Goal: Information Seeking & Learning: Check status

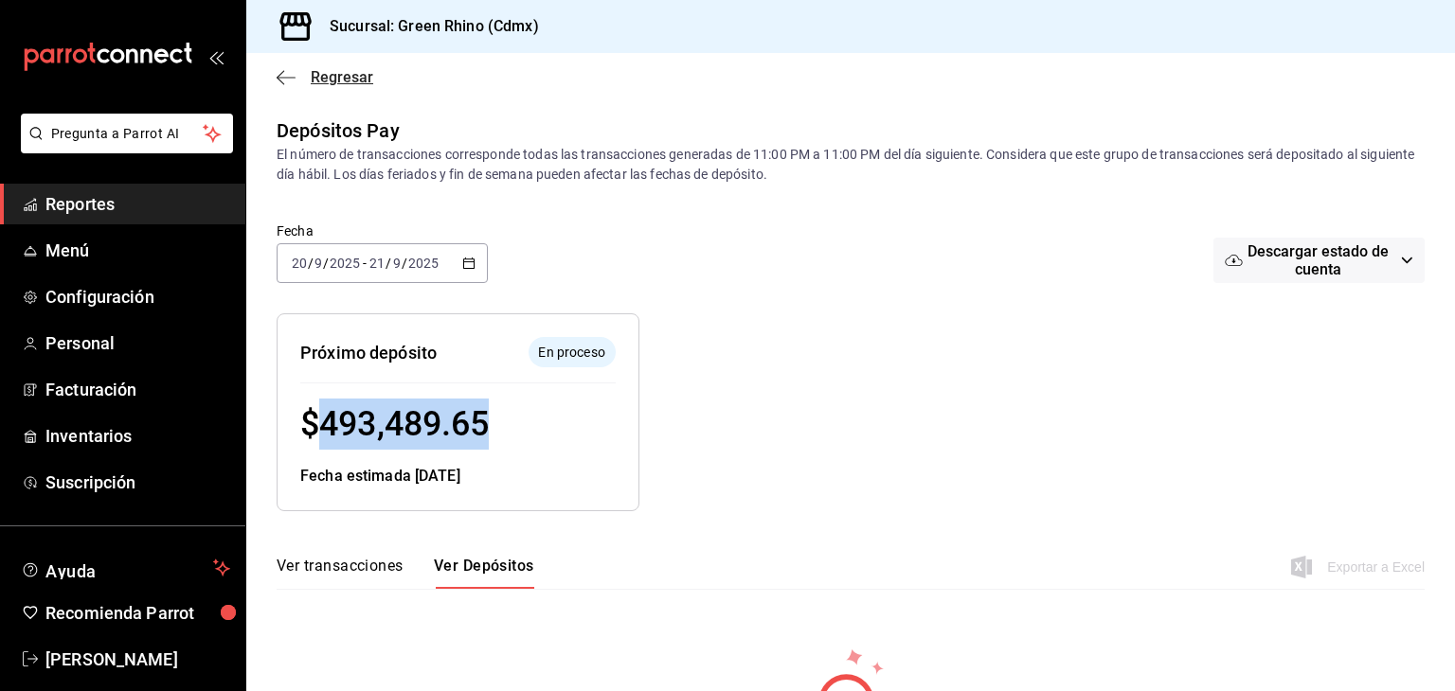
click at [314, 70] on span "Regresar" at bounding box center [342, 77] width 63 height 18
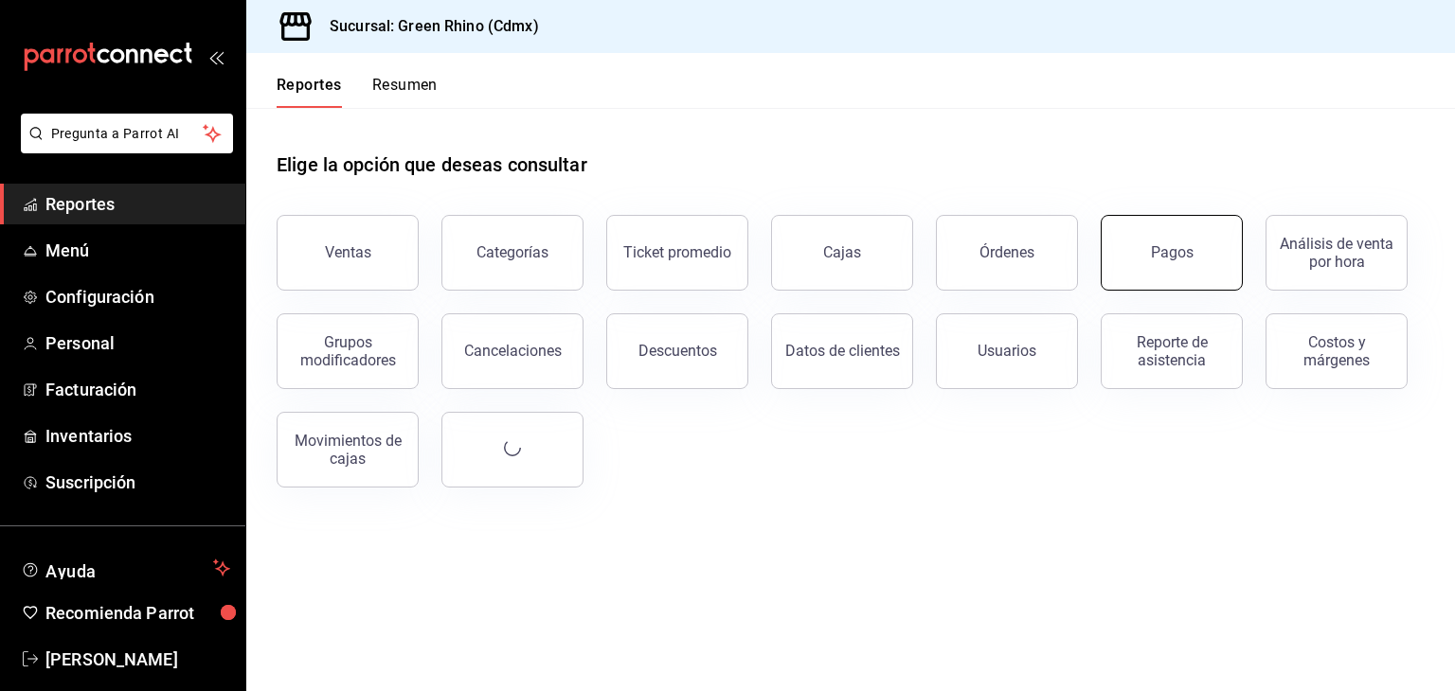
click at [1164, 255] on div "Pagos" at bounding box center [1172, 252] width 43 height 18
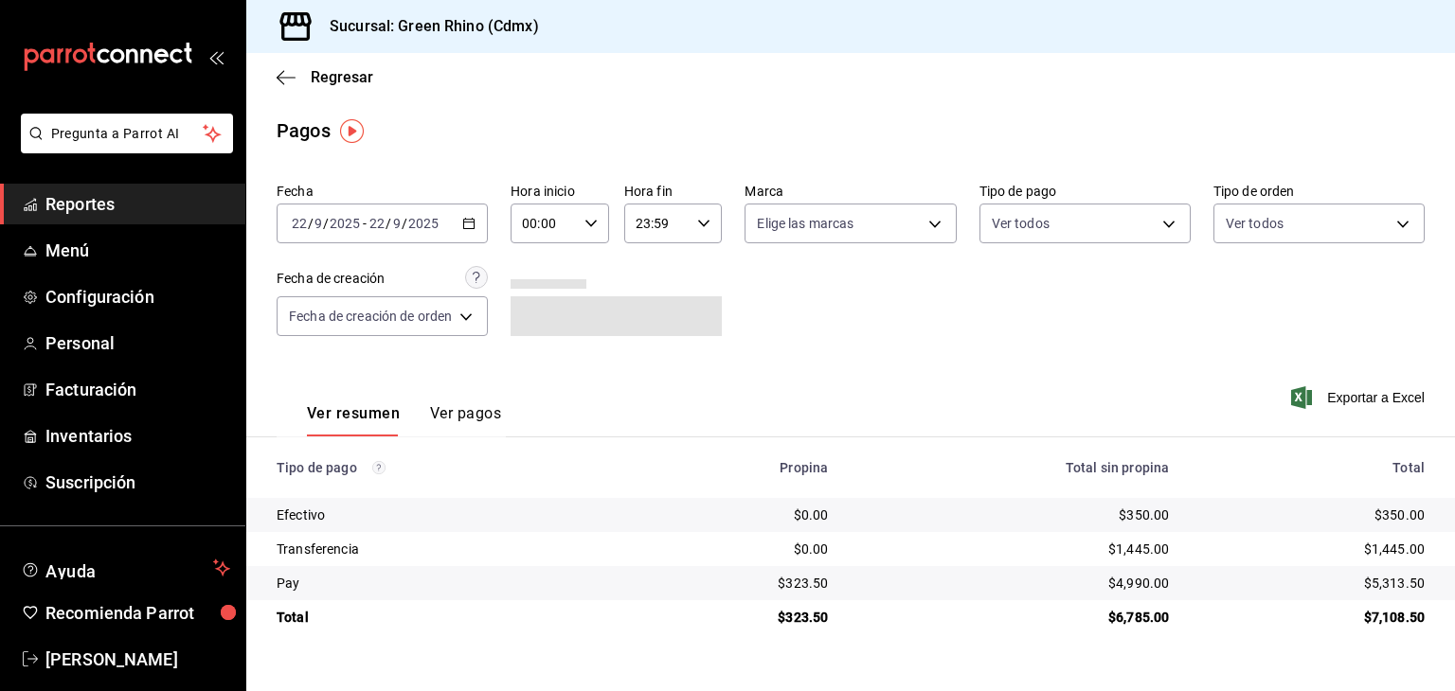
click at [330, 211] on div "[DATE] [DATE] - [DATE] [DATE]" at bounding box center [382, 224] width 211 height 40
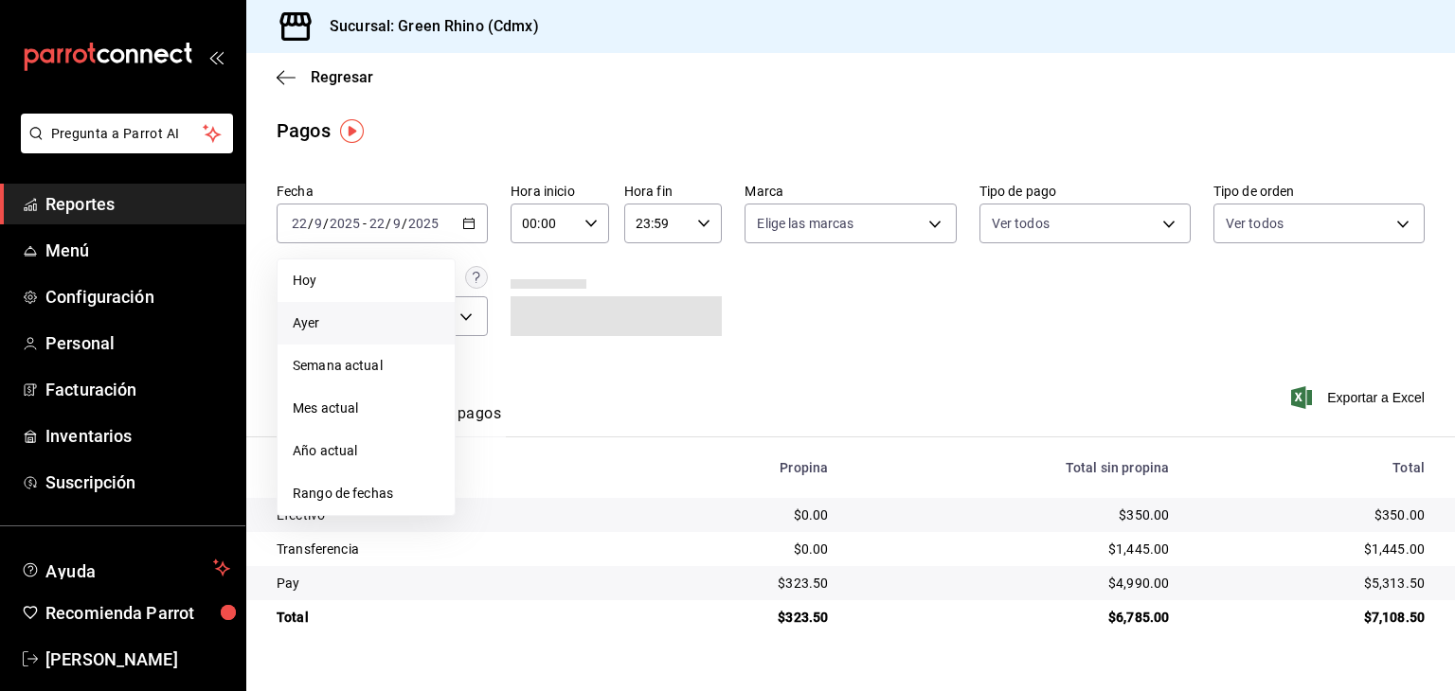
click at [398, 318] on span "Ayer" at bounding box center [366, 324] width 147 height 20
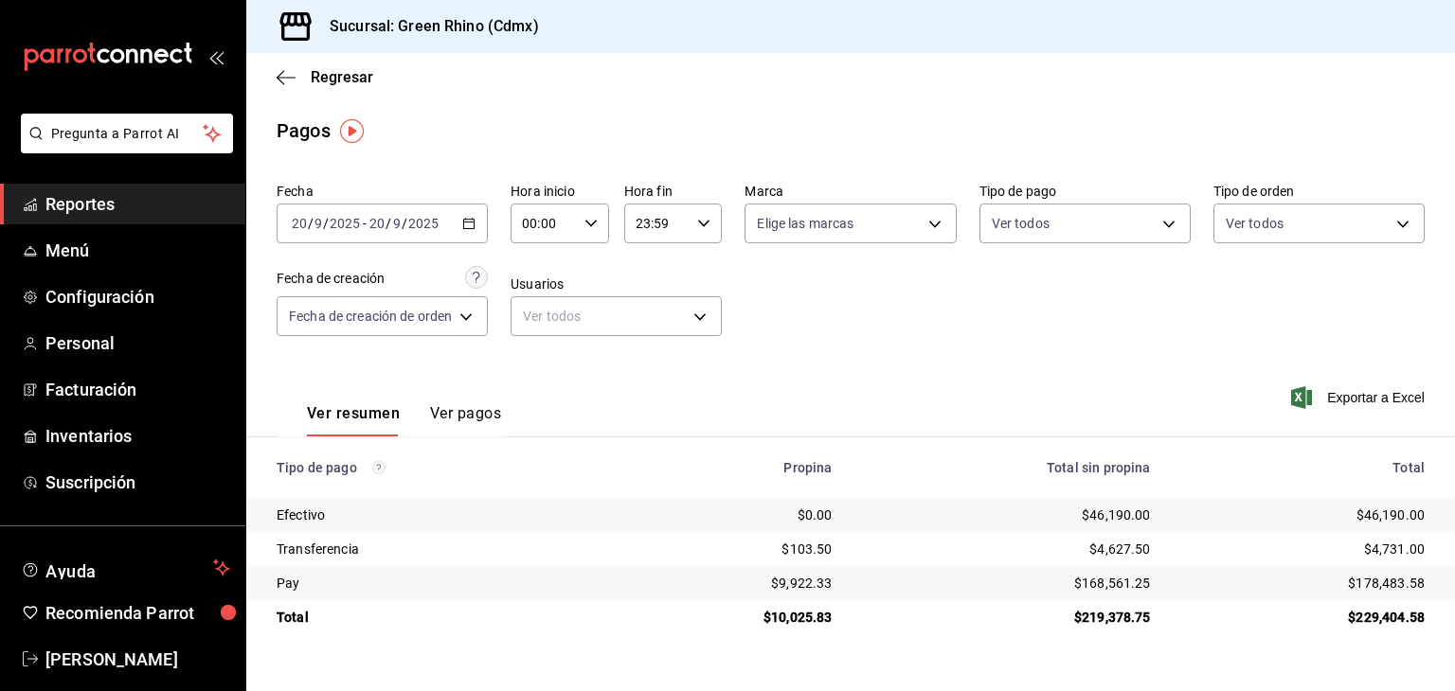
click at [390, 233] on div "[DATE] [DATE] - [DATE] [DATE]" at bounding box center [382, 224] width 211 height 40
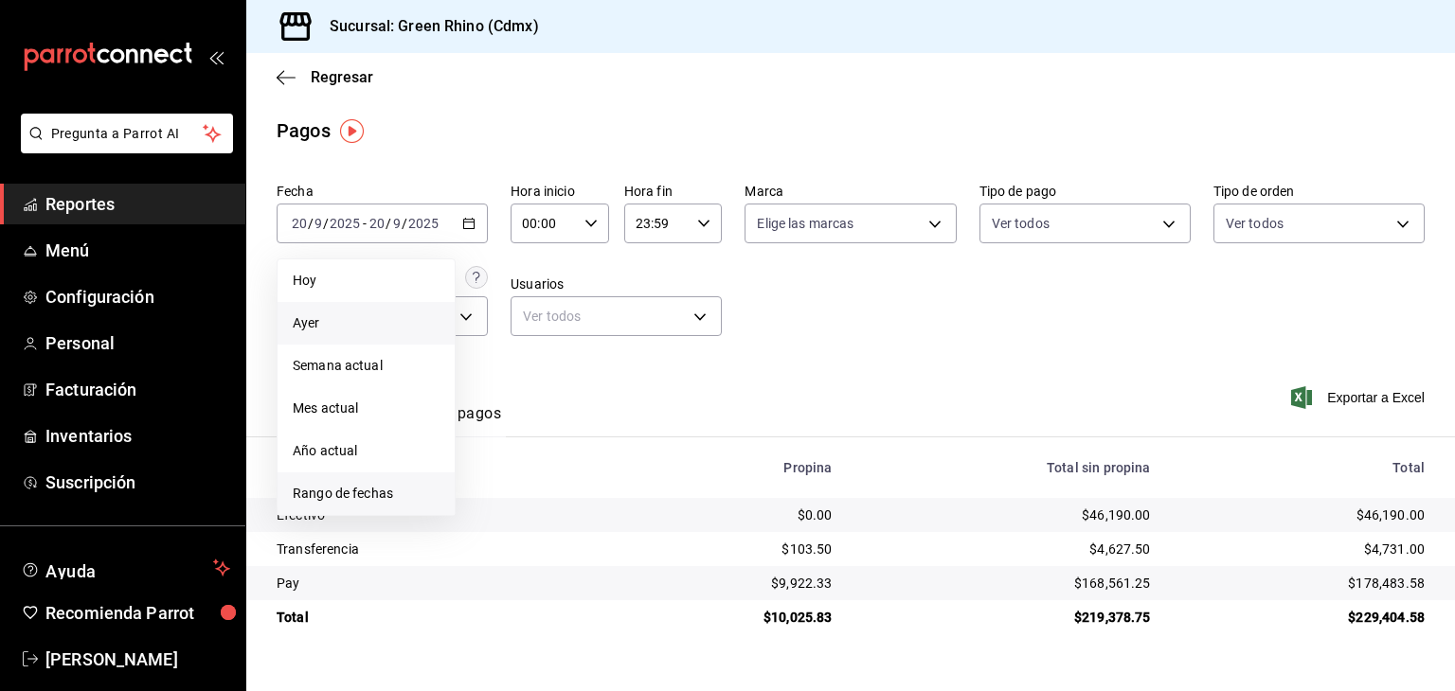
click at [336, 490] on span "Rango de fechas" at bounding box center [366, 494] width 147 height 20
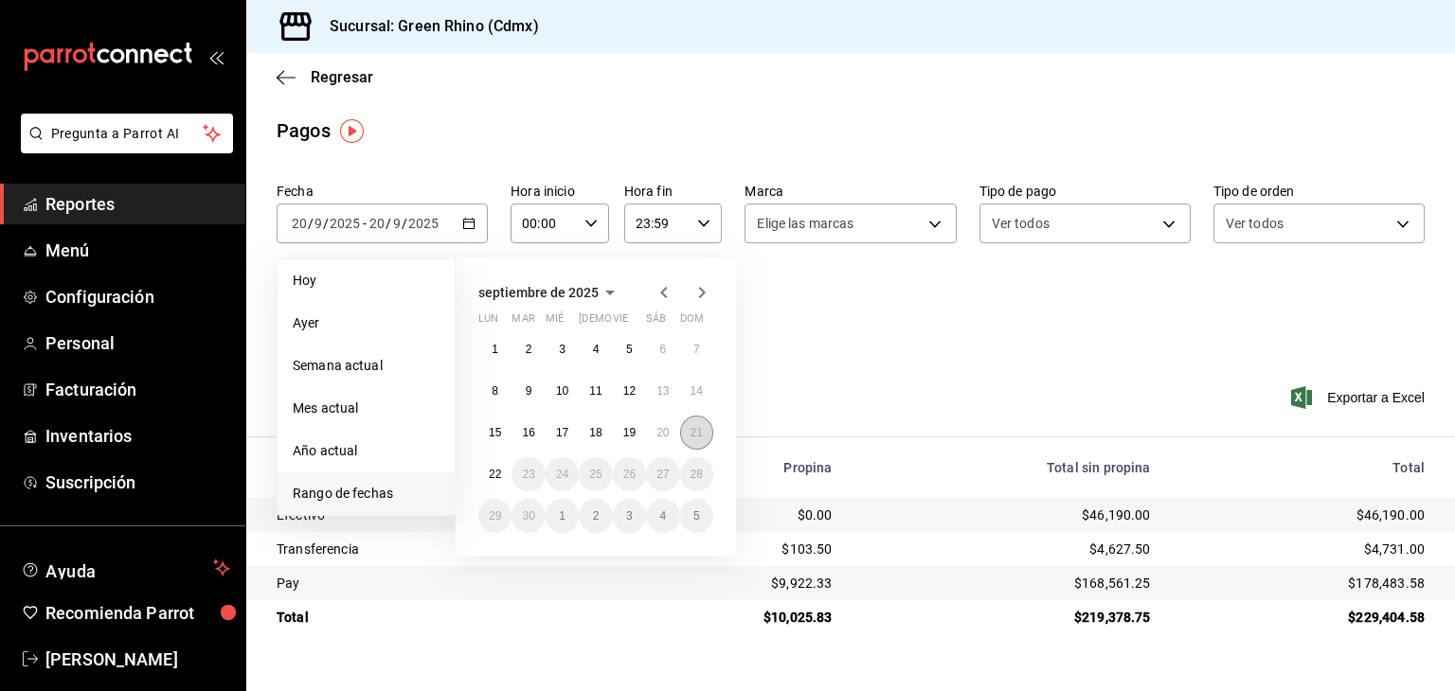
click at [690, 439] on button "21" at bounding box center [696, 433] width 33 height 34
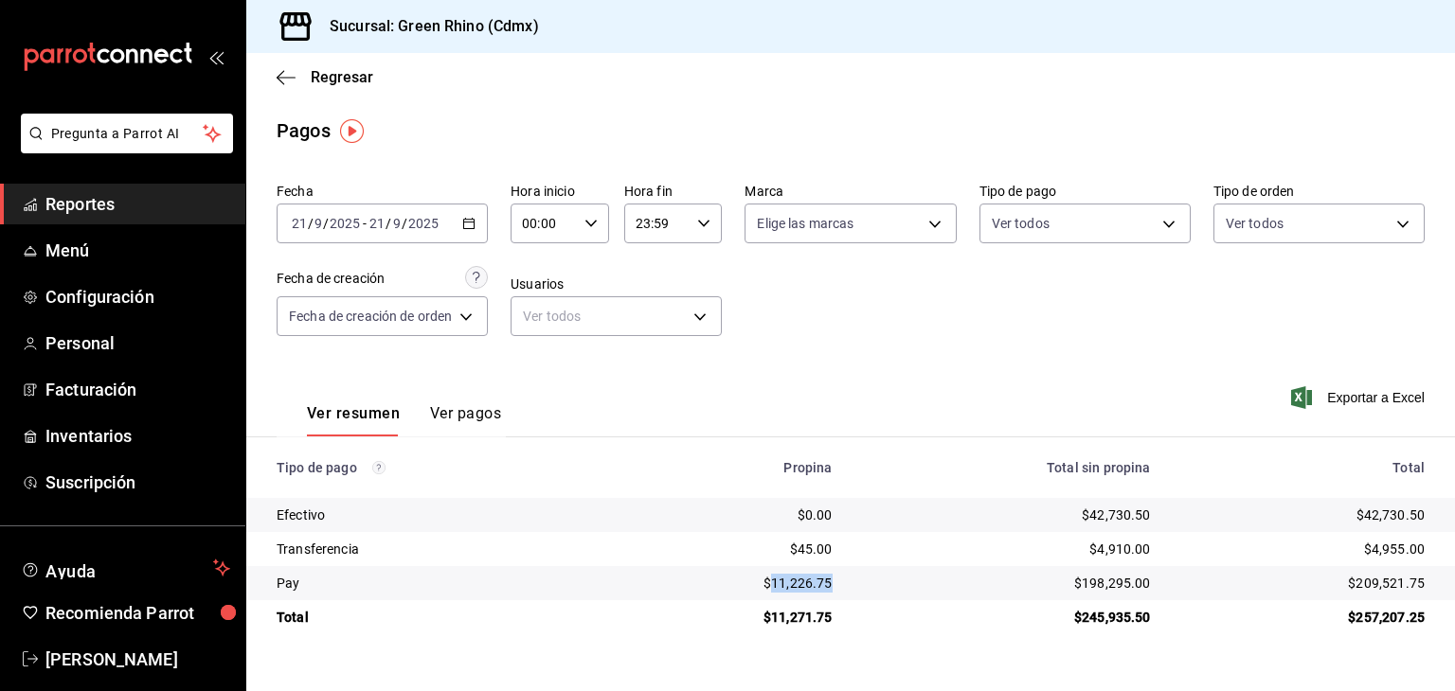
drag, startPoint x: 840, startPoint y: 588, endPoint x: 774, endPoint y: 589, distance: 66.3
click at [774, 589] on td "$11,226.75" at bounding box center [729, 583] width 235 height 34
copy div "11,226.75"
